Goal: Transaction & Acquisition: Purchase product/service

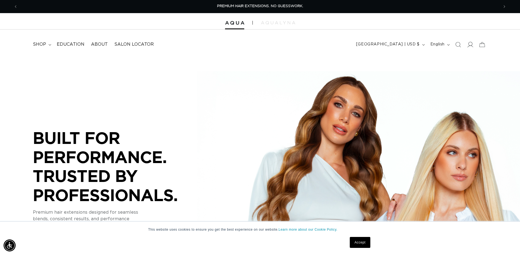
click at [472, 45] on icon at bounding box center [470, 45] width 6 height 6
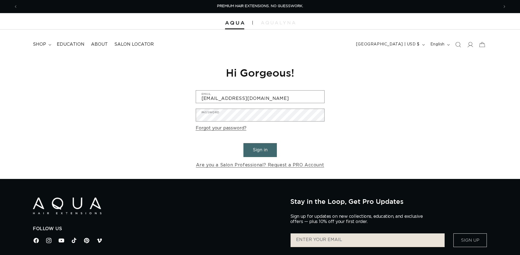
click at [268, 97] on input "Tinachung.lockssalon@gmail.com" at bounding box center [260, 97] width 128 height 12
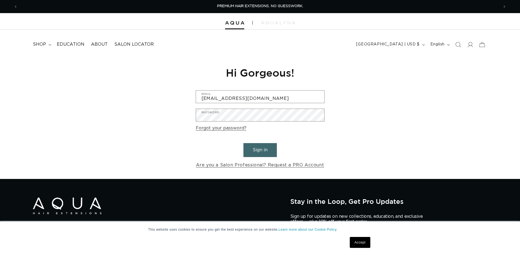
click at [329, 97] on div "Reset your password We will send you an email to reset your password Email Subm…" at bounding box center [260, 117] width 520 height 123
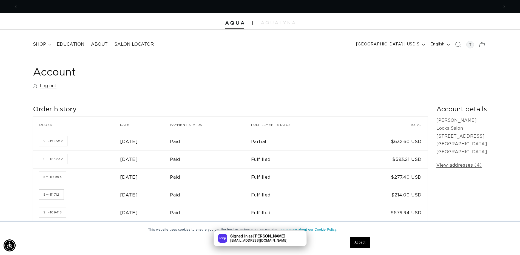
click at [459, 43] on icon "Search" at bounding box center [458, 45] width 6 height 6
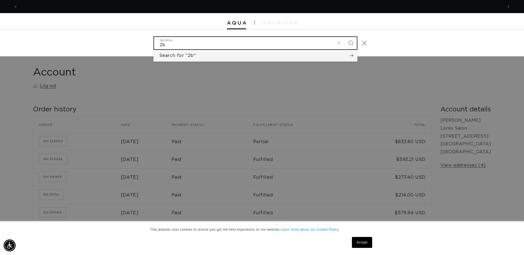
scroll to position [0, 970]
type input "2b"
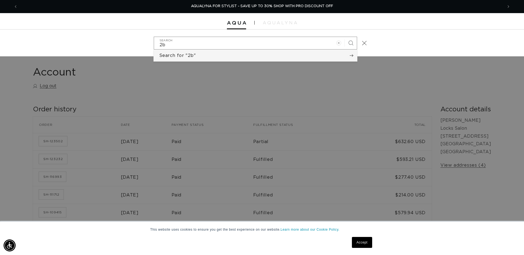
click at [208, 56] on button "Search for "2b"" at bounding box center [255, 56] width 203 height 12
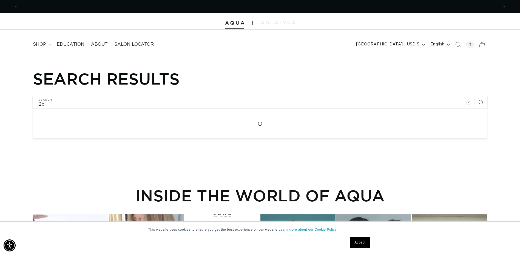
click at [41, 106] on input "2b" at bounding box center [259, 102] width 453 height 12
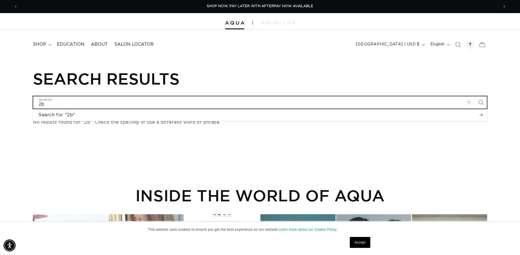
type input "b"
type input "1b"
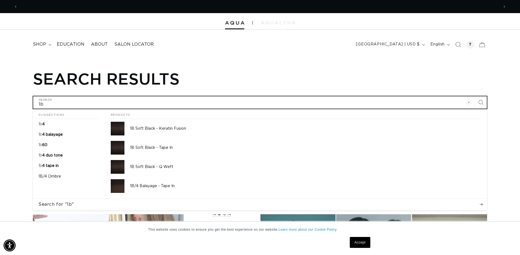
scroll to position [0, 962]
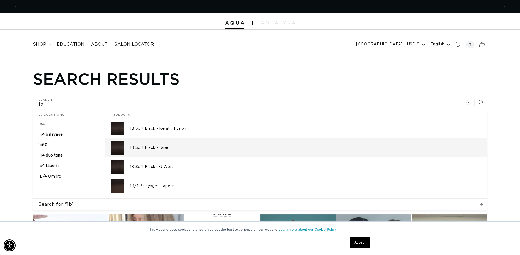
type input "1b"
click at [121, 147] on img at bounding box center [118, 148] width 14 height 14
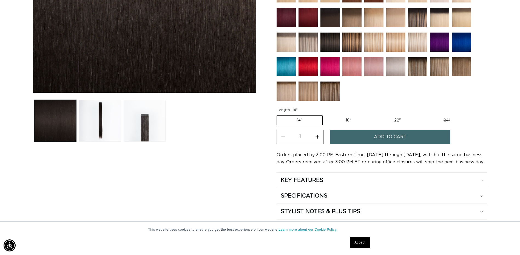
scroll to position [0, 481]
click at [312, 121] on label "14" Variant sold out or unavailable" at bounding box center [299, 121] width 46 height 10
click at [278, 115] on input "14" Variant sold out or unavailable" at bounding box center [278, 115] width 0 height 0
click at [341, 118] on label "18" Variant sold out or unavailable" at bounding box center [348, 120] width 45 height 9
click at [326, 115] on input "18" Variant sold out or unavailable" at bounding box center [325, 115] width 0 height 0
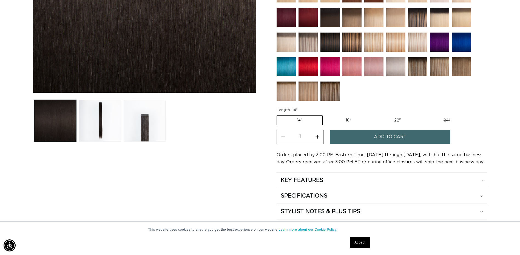
radio input "true"
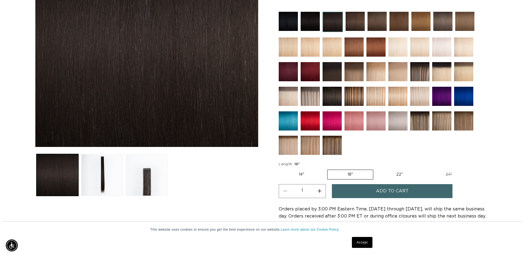
scroll to position [137, 0]
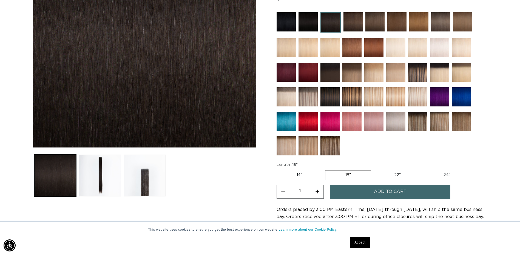
click at [316, 190] on button "Increase quantity for 1B Soft Black - Tape In" at bounding box center [317, 192] width 12 height 14
type input "2"
click at [394, 193] on span "Add to cart" at bounding box center [390, 192] width 33 height 14
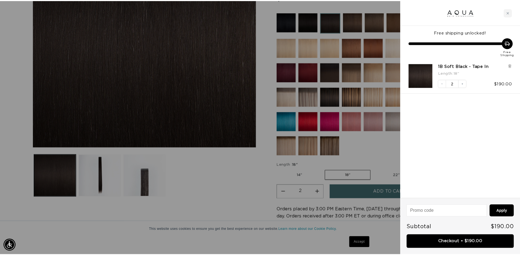
scroll to position [0, 0]
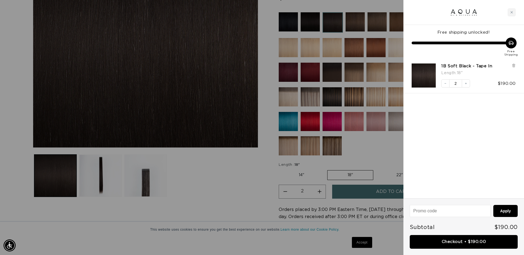
click at [385, 147] on div at bounding box center [262, 127] width 524 height 255
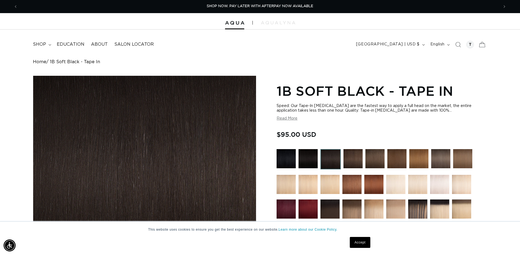
click at [481, 45] on icon at bounding box center [481, 44] width 13 height 13
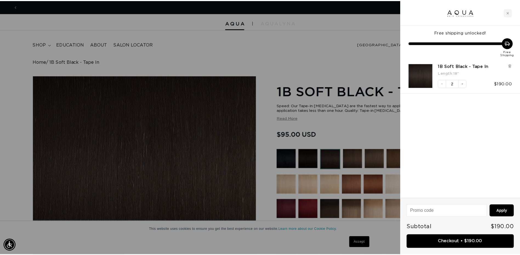
scroll to position [0, 970]
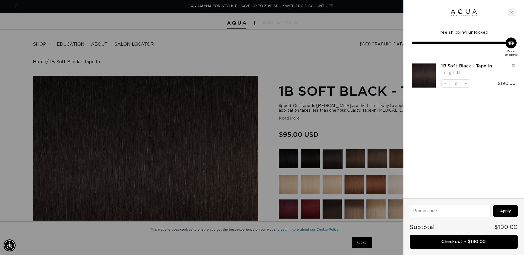
click at [287, 58] on div at bounding box center [262, 127] width 524 height 255
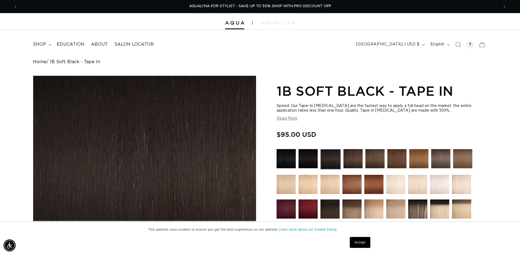
scroll to position [0, 962]
click at [457, 45] on icon "Search" at bounding box center [458, 45] width 6 height 6
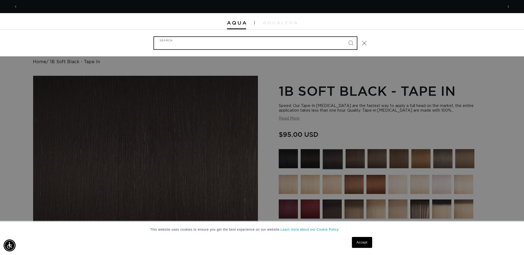
scroll to position [0, 0]
type input "2"
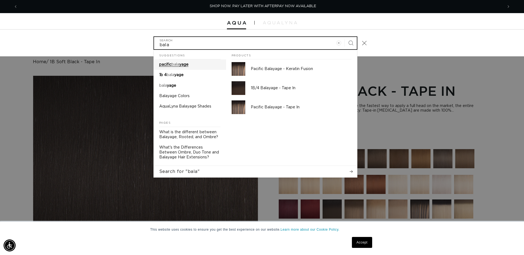
scroll to position [0, 970]
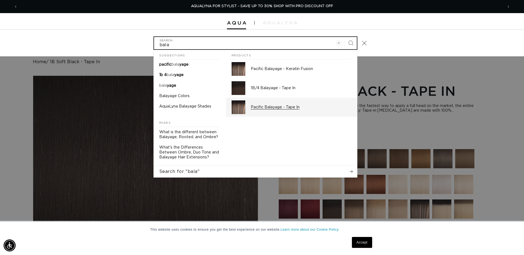
type input "bala"
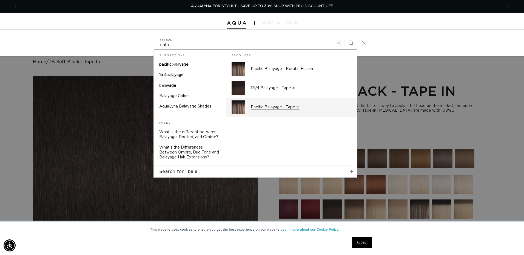
click at [270, 109] on p "Pacific Balayage - Tape In" at bounding box center [301, 107] width 101 height 5
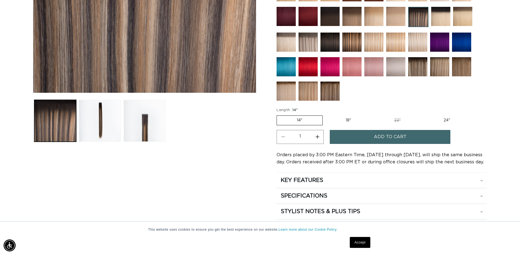
scroll to position [0, 481]
click at [316, 120] on label "14" Variant sold out or unavailable" at bounding box center [299, 121] width 46 height 10
click at [278, 115] on input "14" Variant sold out or unavailable" at bounding box center [278, 115] width 0 height 0
click at [349, 122] on label "18" Variant sold out or unavailable" at bounding box center [348, 120] width 45 height 9
click at [326, 115] on input "18" Variant sold out or unavailable" at bounding box center [325, 115] width 0 height 0
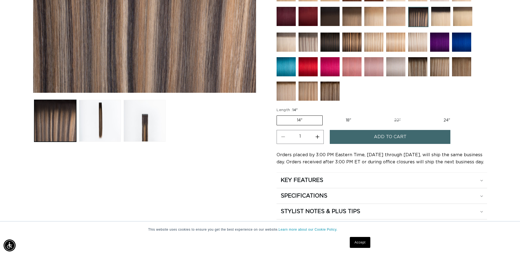
radio input "true"
click at [319, 138] on button "Increase quantity for Pacific Balayage - Tape In" at bounding box center [317, 137] width 12 height 14
type input "2"
click at [383, 136] on span "Add to cart" at bounding box center [390, 137] width 33 height 14
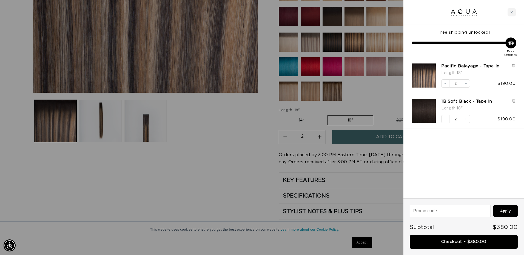
scroll to position [0, 970]
click at [472, 209] on input at bounding box center [450, 212] width 80 height 12
type input "thanks-6DK28LMQ"
click at [502, 216] on button "Apply" at bounding box center [505, 211] width 24 height 12
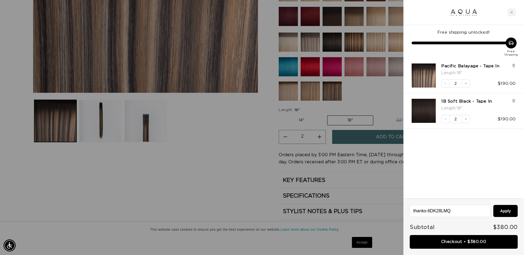
scroll to position [0, 0]
click at [434, 209] on input "thanks-6DK28LMQ" at bounding box center [450, 212] width 80 height 12
type input "thanks-6DK28LMQ"
click at [509, 208] on button "Apply" at bounding box center [505, 211] width 24 height 12
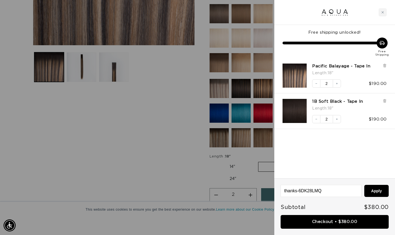
scroll to position [0, 0]
